Goal: Task Accomplishment & Management: Manage account settings

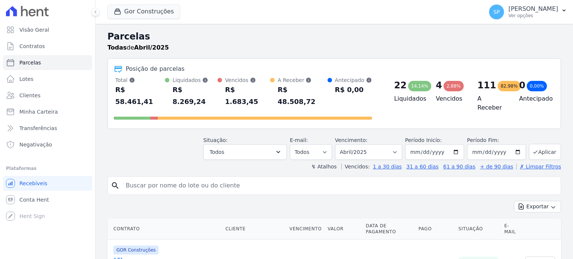
select select
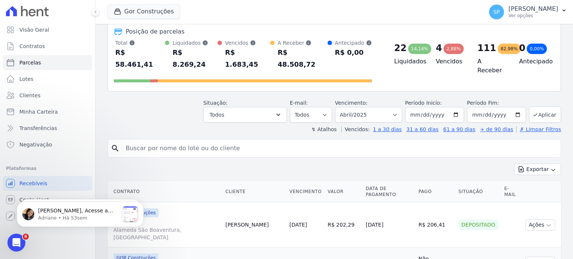
click at [295, 141] on input "search" at bounding box center [339, 148] width 436 height 15
type input "91"
click at [491, 164] on div "Exportar Exportar PDF Exportar CSV" at bounding box center [333, 173] width 453 height 18
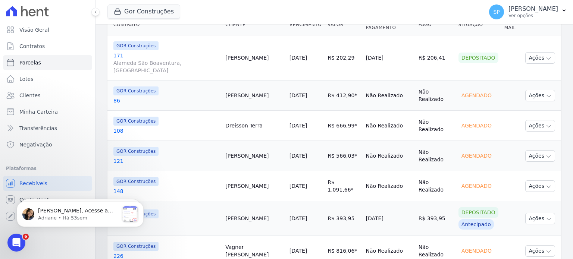
scroll to position [55, 0]
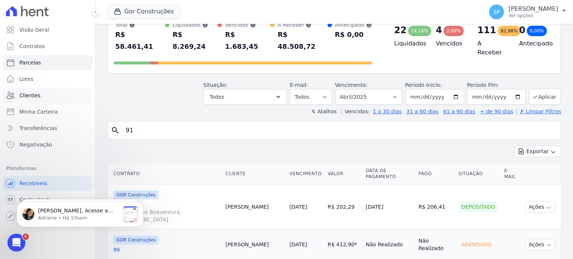
click at [37, 101] on link "Clientes" at bounding box center [47, 95] width 89 height 15
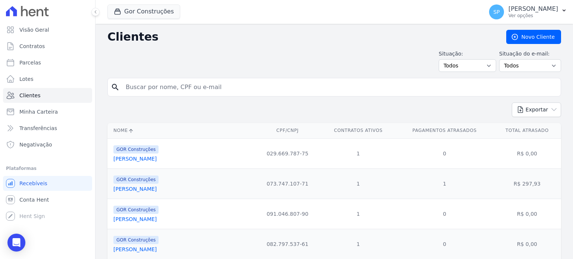
click at [161, 86] on input "search" at bounding box center [339, 87] width 436 height 15
type input "91"
click at [532, 106] on button "Exportar" at bounding box center [536, 110] width 49 height 15
click at [474, 108] on div "Exportar PDF CSV Dimob 2024" at bounding box center [333, 113] width 453 height 21
click at [112, 86] on icon "search" at bounding box center [115, 87] width 9 height 9
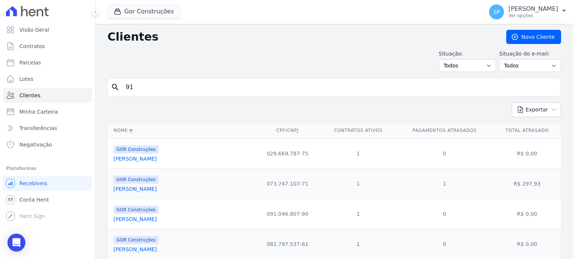
click at [119, 85] on icon "search" at bounding box center [115, 87] width 9 height 9
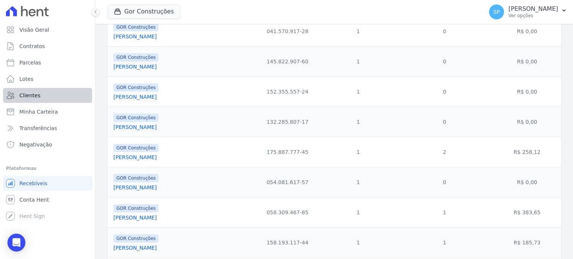
scroll to position [336, 0]
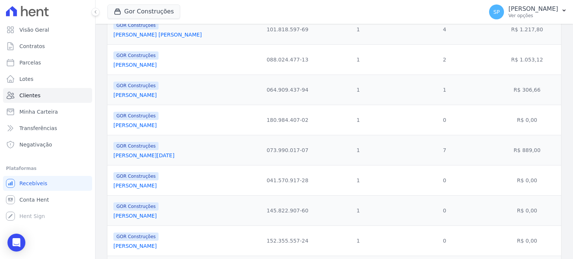
select select
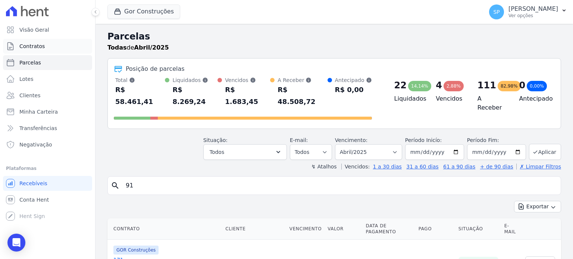
click at [35, 47] on span "Contratos" at bounding box center [31, 46] width 25 height 7
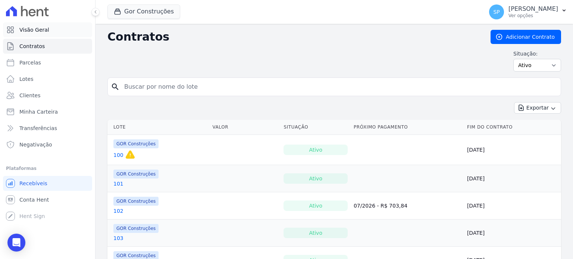
click at [29, 31] on span "Visão Geral" at bounding box center [34, 29] width 30 height 7
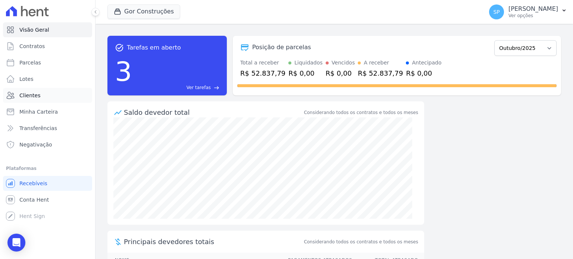
click at [32, 95] on span "Clientes" at bounding box center [29, 95] width 21 height 7
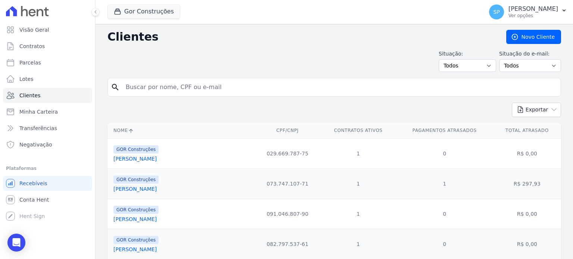
click at [232, 87] on input "search" at bounding box center [339, 87] width 436 height 15
type input "9"
type input "[PERSON_NAME]"
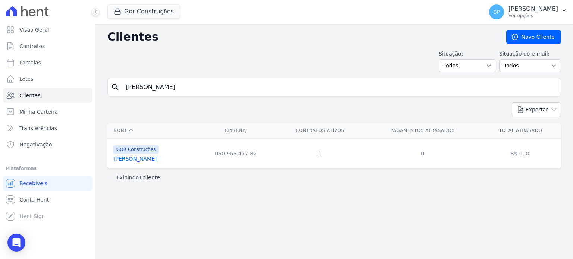
click at [157, 158] on link "[PERSON_NAME]" at bounding box center [134, 159] width 43 height 6
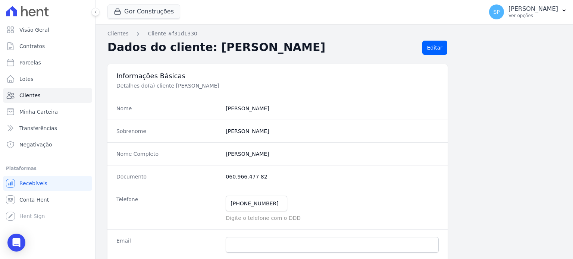
scroll to position [149, 0]
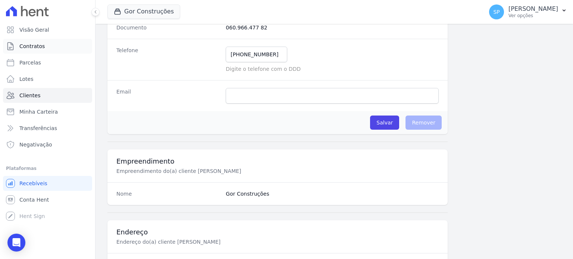
click at [35, 45] on span "Contratos" at bounding box center [31, 46] width 25 height 7
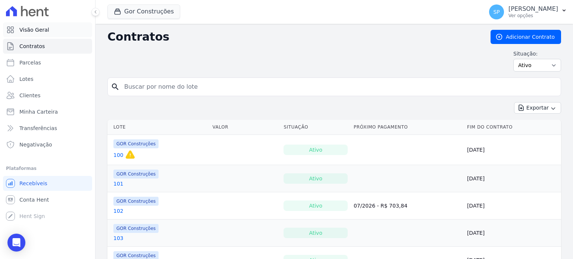
click at [41, 29] on span "Visão Geral" at bounding box center [34, 29] width 30 height 7
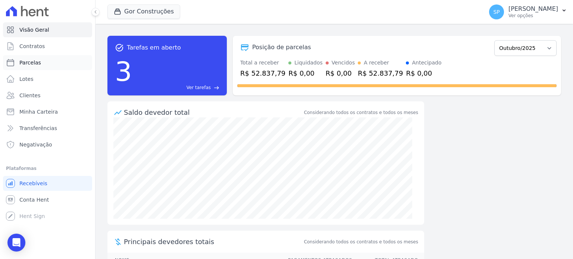
click at [29, 59] on span "Parcelas" at bounding box center [30, 62] width 22 height 7
select select
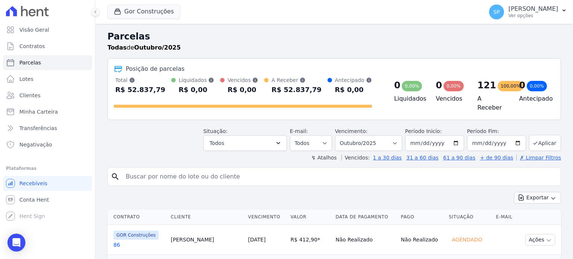
click at [149, 174] on input "search" at bounding box center [339, 176] width 436 height 15
type input "[PERSON_NAME]"
select select
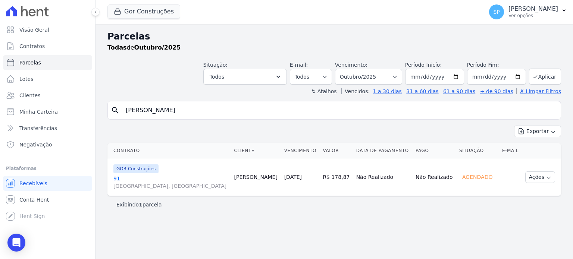
click at [115, 177] on link "[GEOGRAPHIC_DATA], [GEOGRAPHIC_DATA]" at bounding box center [170, 182] width 115 height 15
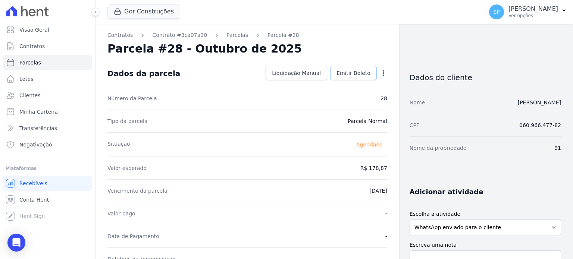
click at [355, 73] on span "Emitir Boleto" at bounding box center [353, 72] width 34 height 7
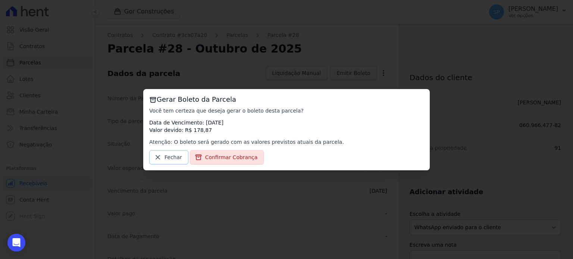
click at [164, 159] on span "Fechar" at bounding box center [173, 157] width 18 height 7
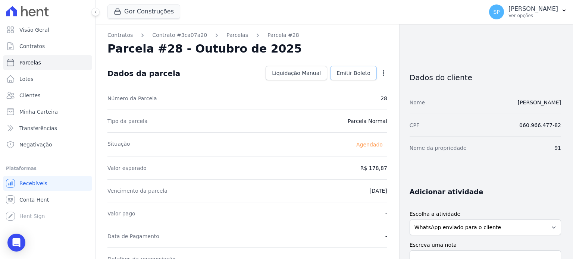
click at [346, 73] on span "Emitir Boleto" at bounding box center [353, 72] width 34 height 7
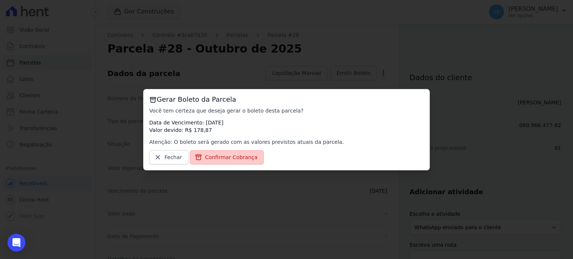
click at [239, 158] on span "Confirmar Cobrança" at bounding box center [231, 157] width 53 height 7
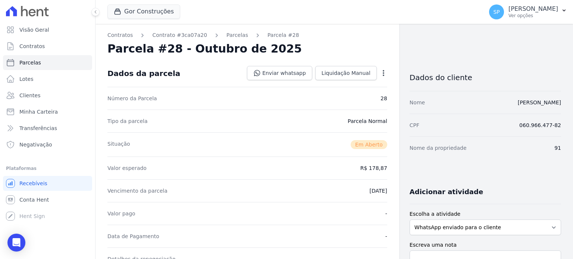
click at [383, 70] on icon "button" at bounding box center [383, 72] width 7 height 7
click at [342, 85] on link "Alterar" at bounding box center [351, 82] width 66 height 13
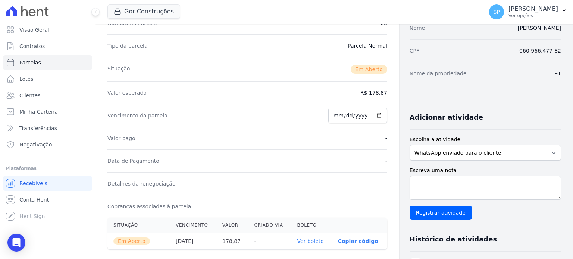
scroll to position [37, 0]
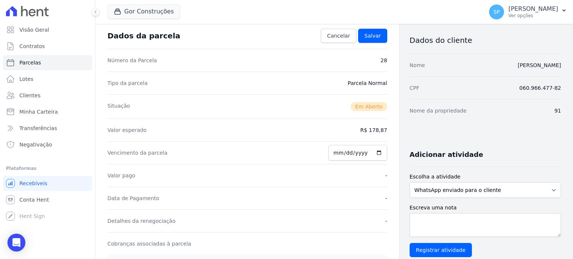
click at [373, 127] on dd "R$ 178,87" at bounding box center [373, 129] width 27 height 7
click at [377, 131] on dd "R$ 178,87" at bounding box center [373, 129] width 27 height 7
click at [372, 132] on dd "R$ 178,87" at bounding box center [373, 129] width 27 height 7
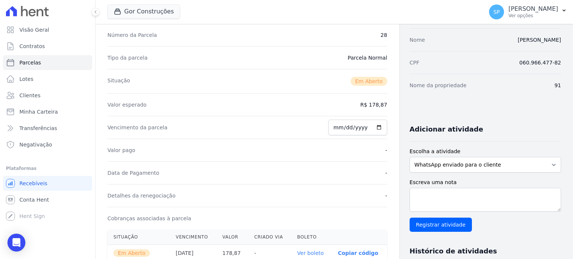
scroll to position [0, 0]
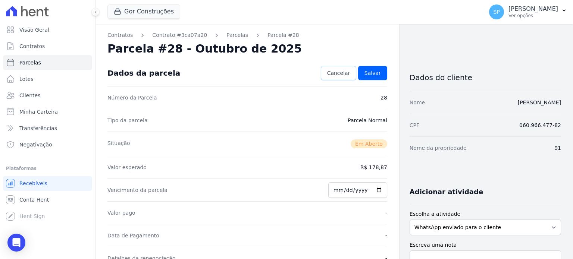
click at [340, 72] on span "Cancelar" at bounding box center [338, 72] width 23 height 7
click at [381, 71] on icon "button" at bounding box center [383, 72] width 7 height 7
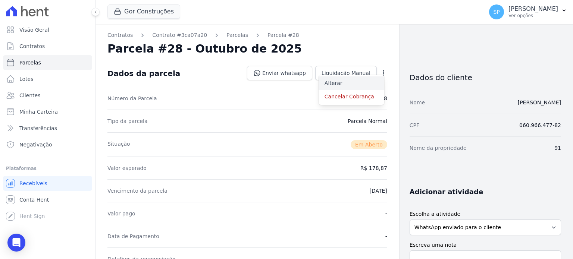
click at [335, 83] on link "Alterar" at bounding box center [351, 82] width 66 height 13
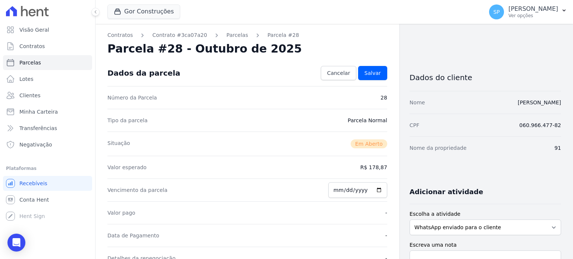
click at [354, 167] on div "Valor esperado R$ 178,87" at bounding box center [247, 167] width 280 height 23
click at [336, 74] on span "Cancelar" at bounding box center [338, 72] width 23 height 7
click at [380, 74] on icon "button" at bounding box center [383, 72] width 7 height 7
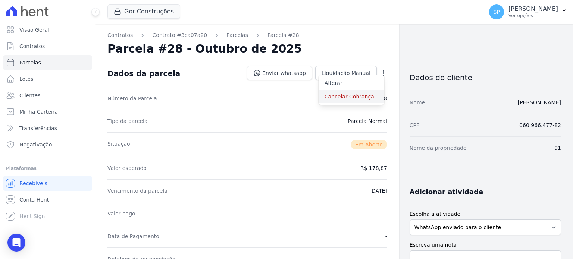
click at [356, 97] on link "Cancelar Cobrança" at bounding box center [351, 96] width 66 height 13
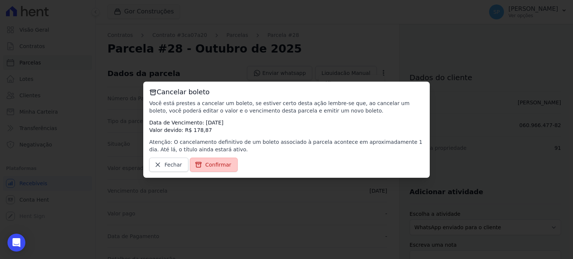
click at [207, 163] on span "Confirmar" at bounding box center [218, 164] width 26 height 7
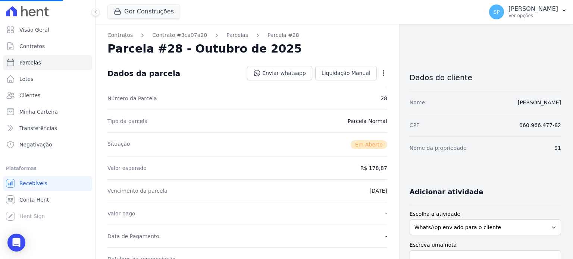
click at [380, 74] on icon "button" at bounding box center [383, 72] width 7 height 7
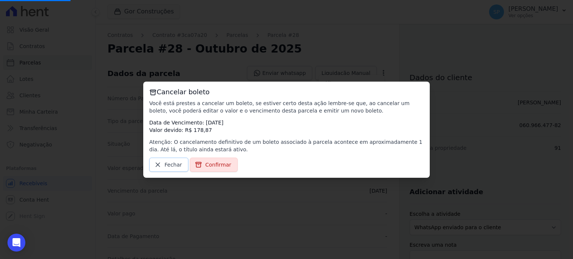
click at [173, 165] on span "Fechar" at bounding box center [173, 164] width 18 height 7
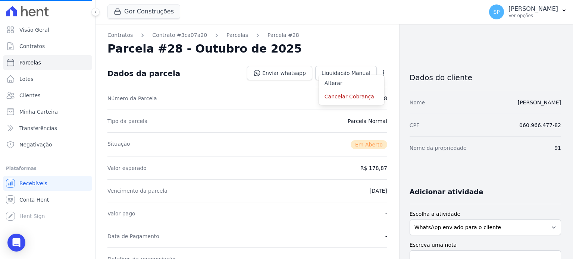
click at [267, 87] on div "Número da Parcela 28" at bounding box center [247, 98] width 280 height 23
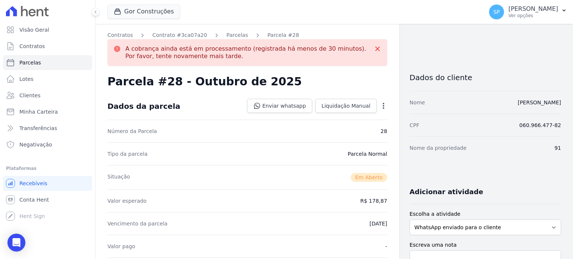
click at [34, 63] on span "Parcelas" at bounding box center [30, 62] width 22 height 7
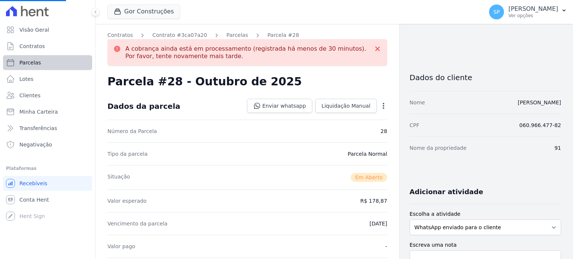
select select
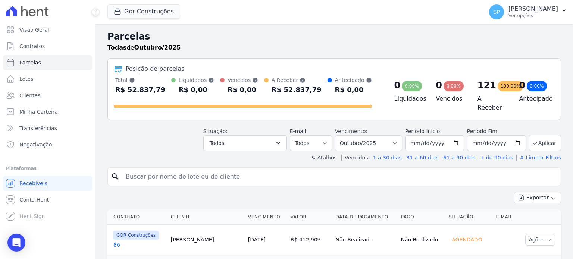
click at [150, 171] on input "search" at bounding box center [339, 176] width 436 height 15
type input "[PERSON_NAME]"
select select
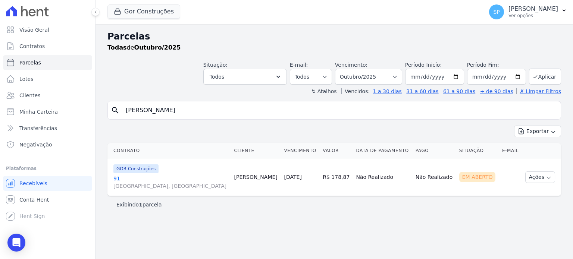
click at [116, 178] on link "[GEOGRAPHIC_DATA], [GEOGRAPHIC_DATA]" at bounding box center [170, 182] width 115 height 15
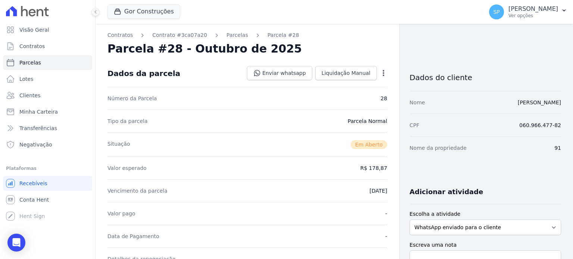
click at [380, 73] on icon "button" at bounding box center [383, 72] width 7 height 7
click at [230, 97] on div "Número da Parcela 28" at bounding box center [247, 98] width 280 height 23
click at [347, 69] on link "Liquidação Manual" at bounding box center [346, 73] width 62 height 14
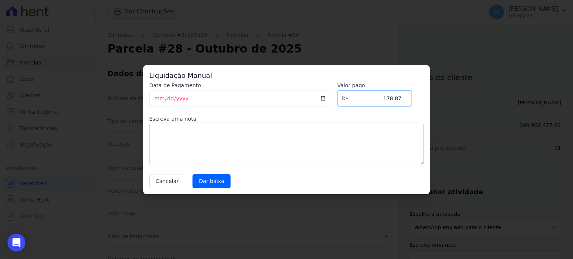
click at [382, 94] on input "178.87" at bounding box center [374, 99] width 75 height 16
drag, startPoint x: 394, startPoint y: 94, endPoint x: 410, endPoint y: 94, distance: 16.4
click at [410, 94] on input "178.87" at bounding box center [374, 99] width 75 height 16
type input "164"
click at [166, 182] on button "Cancelar" at bounding box center [167, 181] width 36 height 14
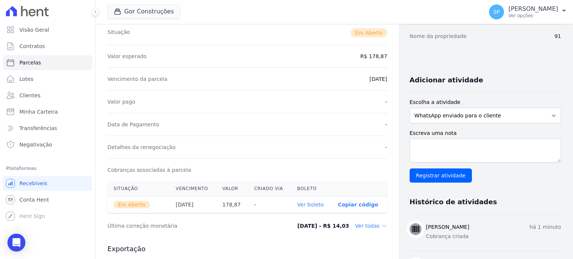
scroll to position [186, 0]
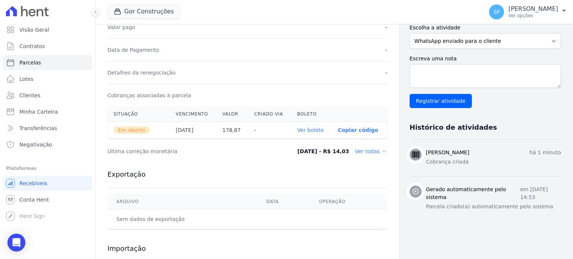
click at [128, 127] on span "Em Aberto" at bounding box center [131, 129] width 37 height 7
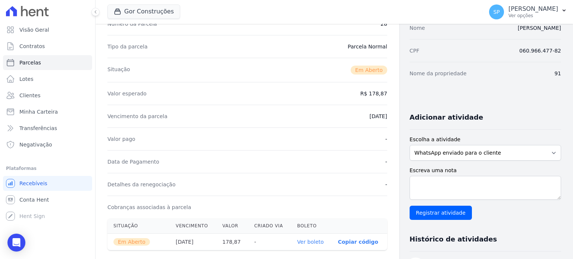
scroll to position [0, 0]
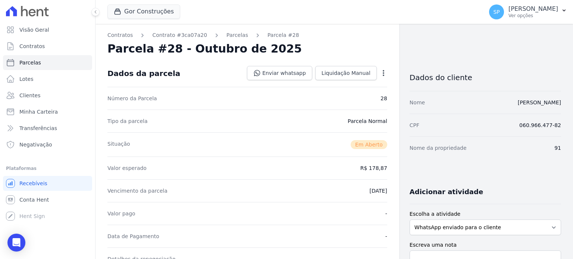
click at [380, 70] on icon "button" at bounding box center [383, 72] width 7 height 7
click at [329, 97] on link "Cancelar Cobrança" at bounding box center [351, 96] width 66 height 13
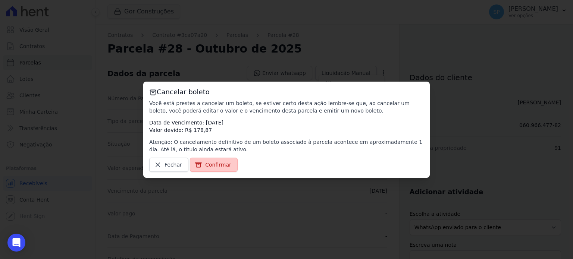
click at [213, 166] on span "Confirmar" at bounding box center [218, 164] width 26 height 7
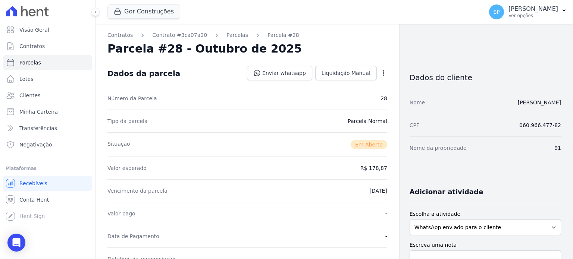
click at [383, 73] on div "Contratos Contrato #3ca07a20 [GEOGRAPHIC_DATA] Parcela #28 A cobrança ainda est…" at bounding box center [246, 264] width 303 height 481
click at [383, 71] on icon "button" at bounding box center [383, 73] width 1 height 6
click at [374, 44] on div "Parcela #28 - Outubro de 2025" at bounding box center [247, 48] width 280 height 13
click at [380, 73] on icon "button" at bounding box center [383, 72] width 7 height 7
click at [305, 41] on div "Contratos Contrato #3ca07a20 [GEOGRAPHIC_DATA] Parcela #28 [GEOGRAPHIC_DATA] #2…" at bounding box center [246, 264] width 303 height 481
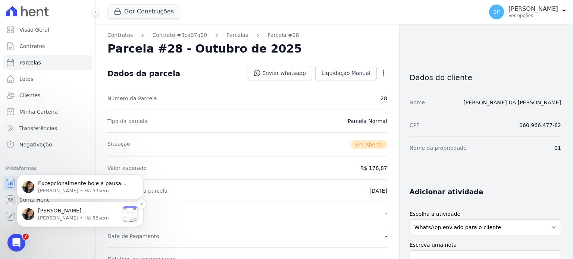
click at [75, 211] on span "[PERSON_NAME], Acesse a aba Noticias e fique por dentro das novidades Hent. Aca…" at bounding box center [78, 233] width 80 height 50
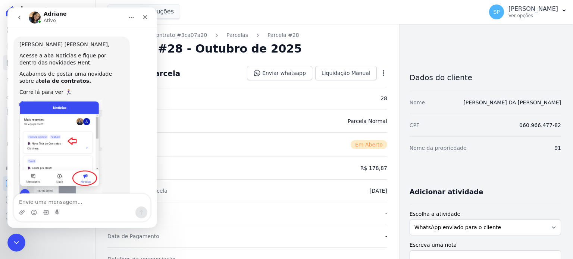
scroll to position [29, 0]
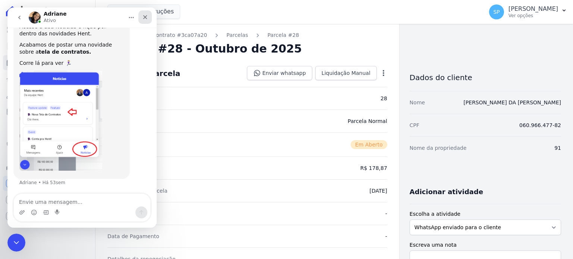
click at [142, 13] on div "Fechar" at bounding box center [144, 16] width 13 height 13
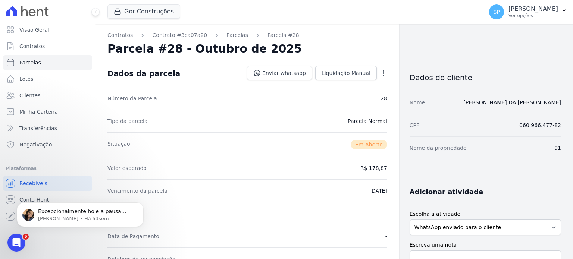
scroll to position [29, 0]
click at [143, 206] on icon "Dismiss notification" at bounding box center [141, 204] width 4 height 4
click at [34, 45] on span "Contratos" at bounding box center [31, 46] width 25 height 7
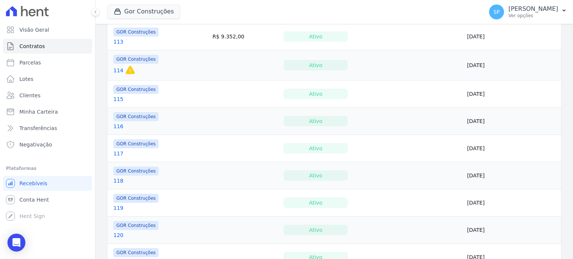
scroll to position [598, 0]
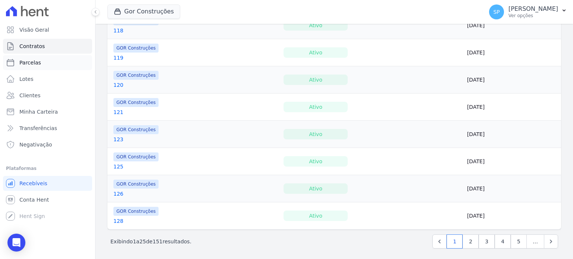
click at [43, 64] on link "Parcelas" at bounding box center [47, 62] width 89 height 15
select select
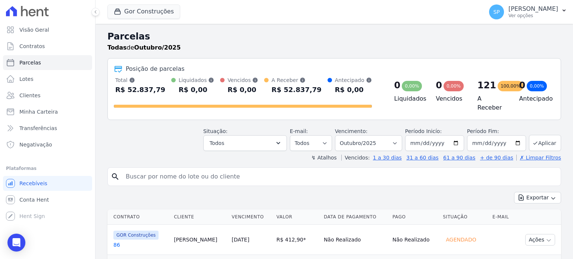
click at [174, 174] on input "search" at bounding box center [339, 176] width 436 height 15
type input "[PERSON_NAME]"
select select
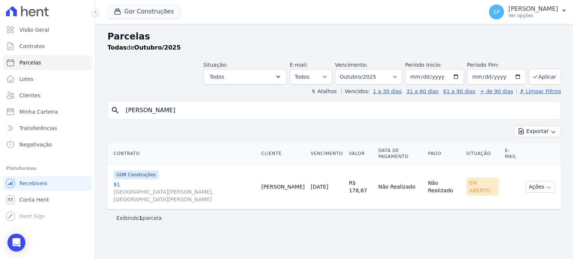
click at [116, 181] on link "[GEOGRAPHIC_DATA], [GEOGRAPHIC_DATA]" at bounding box center [184, 192] width 142 height 22
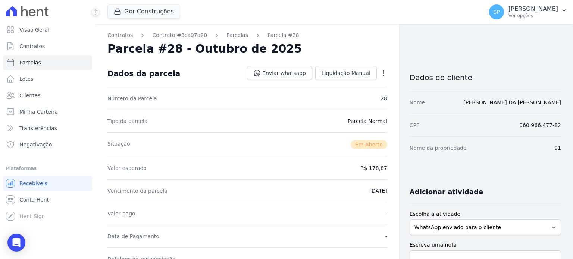
click at [380, 71] on icon "button" at bounding box center [383, 72] width 7 height 7
click at [371, 41] on div "Contratos Contrato #3ca07a20 [GEOGRAPHIC_DATA] Parcela #28 [GEOGRAPHIC_DATA] #2…" at bounding box center [246, 264] width 303 height 481
click at [381, 70] on icon "button" at bounding box center [383, 72] width 7 height 7
click at [369, 47] on div "Parcela #28 - Outubro de 2025" at bounding box center [247, 48] width 280 height 13
click at [30, 62] on span "Parcelas" at bounding box center [30, 62] width 22 height 7
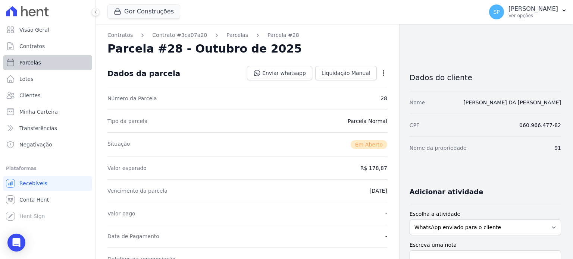
select select
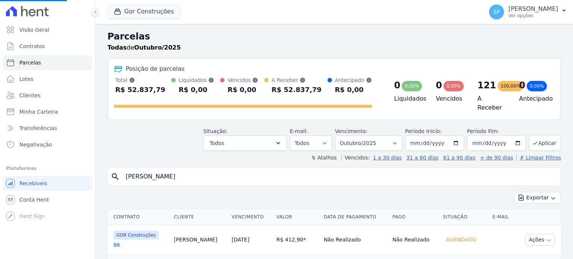
click at [179, 170] on input "[PERSON_NAME]" at bounding box center [339, 176] width 436 height 15
select select
click at [218, 177] on input "search" at bounding box center [339, 176] width 436 height 15
type input "[PERSON_NAME]"
select select
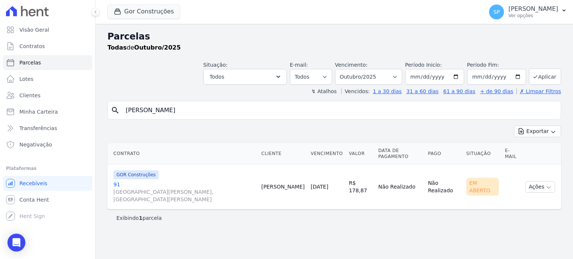
click at [116, 181] on link "[GEOGRAPHIC_DATA], [GEOGRAPHIC_DATA]" at bounding box center [184, 192] width 142 height 22
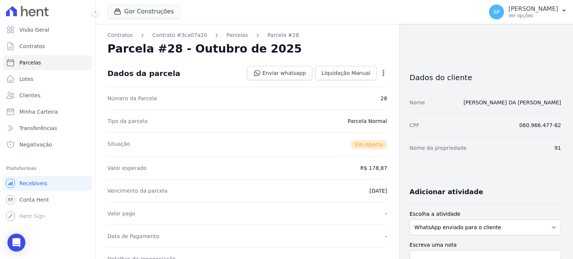
click at [380, 71] on icon "button" at bounding box center [383, 72] width 7 height 7
click at [374, 48] on div "Parcela #28 - Outubro de 2025" at bounding box center [247, 48] width 280 height 13
